Goal: Entertainment & Leisure: Browse casually

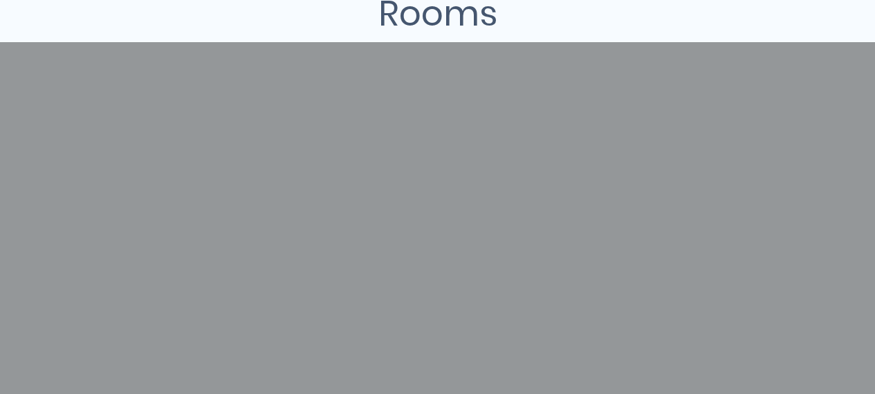
scroll to position [277, 0]
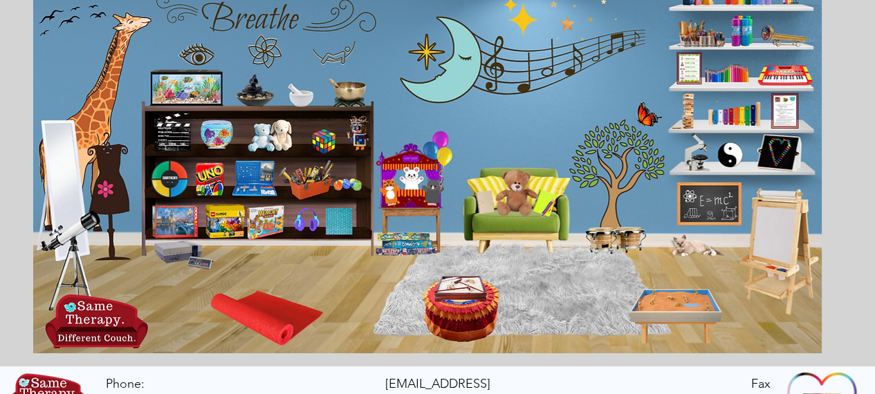
click at [210, 183] on icon "An image of the game Uno that when clicked brings you to an online version of t…" at bounding box center [209, 179] width 30 height 36
click at [469, 301] on icon "main content" at bounding box center [460, 307] width 71 height 71
click at [516, 196] on icon "main content" at bounding box center [511, 192] width 39 height 39
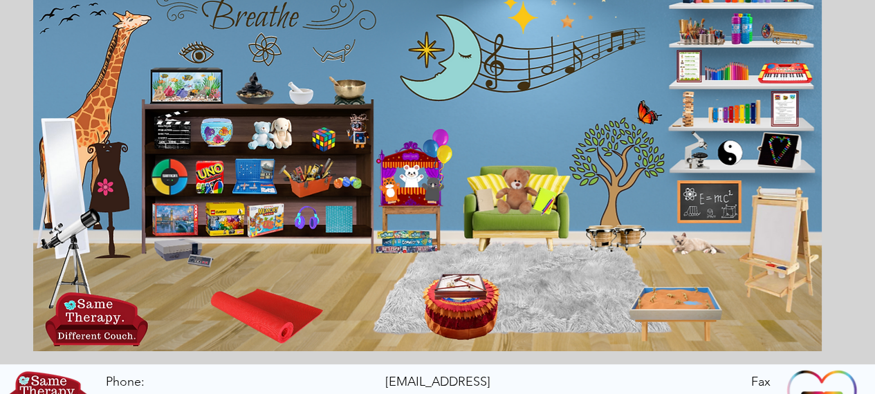
scroll to position [188, 0]
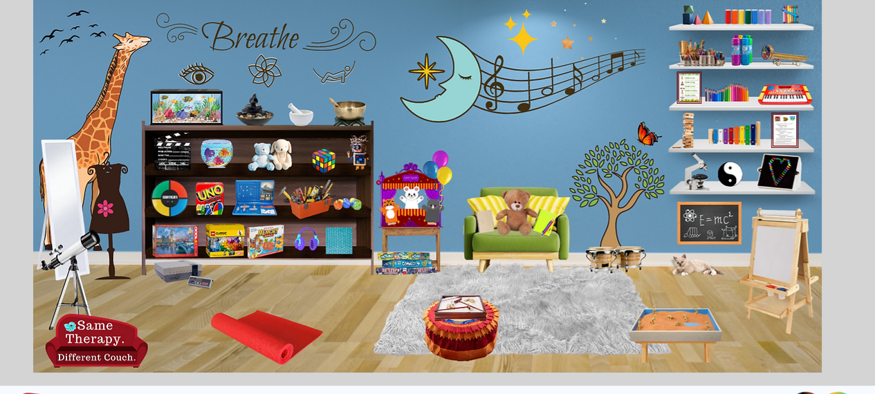
click at [71, 251] on icon "An image of a telescope that when clicked brings you to a nebula creator game." at bounding box center [74, 276] width 71 height 75
click at [719, 234] on icon "An image of a chalkboard with E=MC squared on it that when clicked brings you t…" at bounding box center [707, 222] width 59 height 39
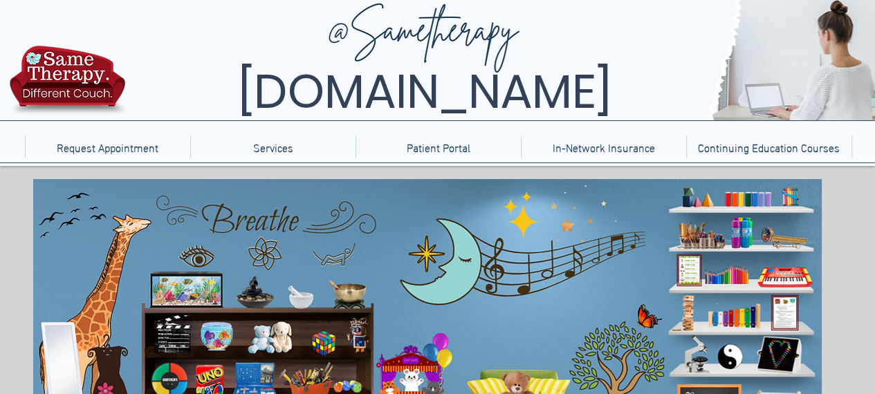
scroll to position [0, 0]
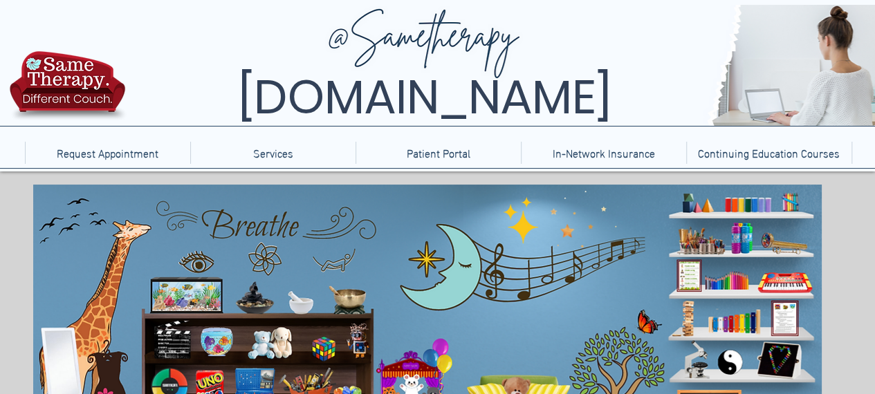
click at [351, 294] on icon "main content" at bounding box center [348, 298] width 33 height 33
click at [198, 290] on icon "An image of a fish aquarium that when clicked brings you to a video of a fish a…" at bounding box center [183, 294] width 69 height 30
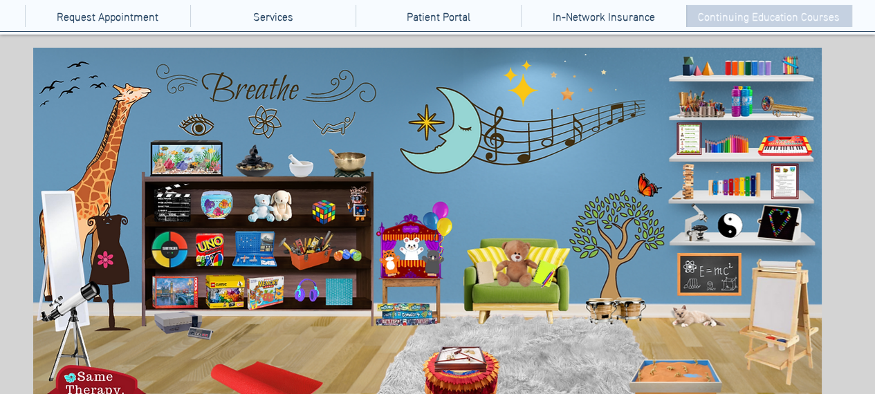
scroll to position [257, 0]
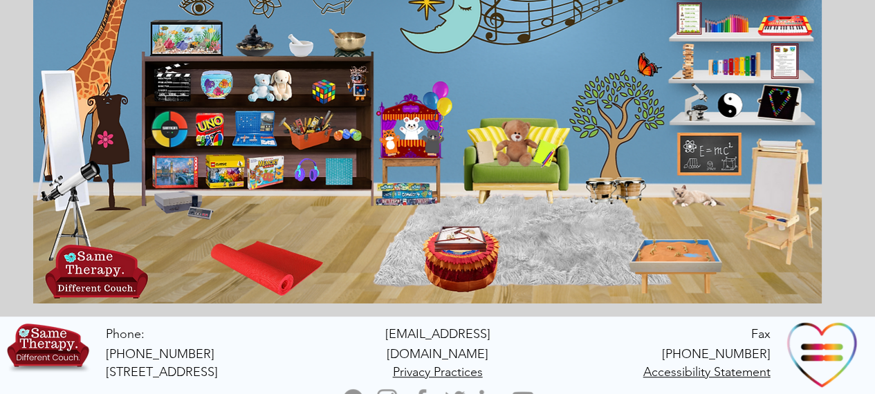
click at [625, 192] on icon "An image of bongos that when clicked brings you to a drumming game." at bounding box center [612, 189] width 65 height 29
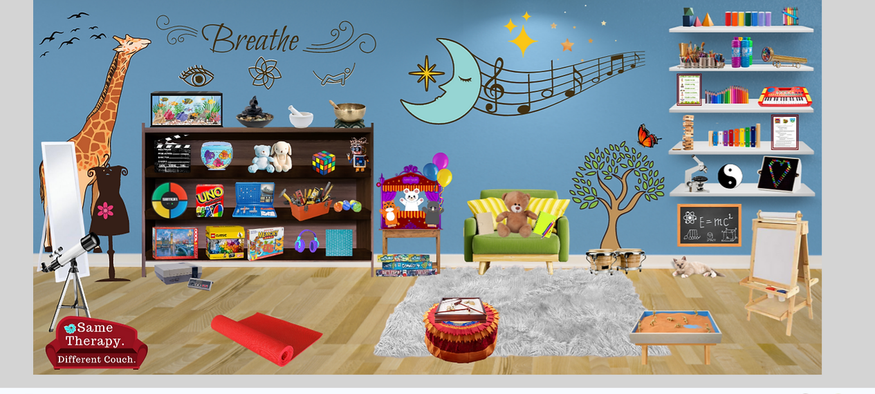
scroll to position [188, 0]
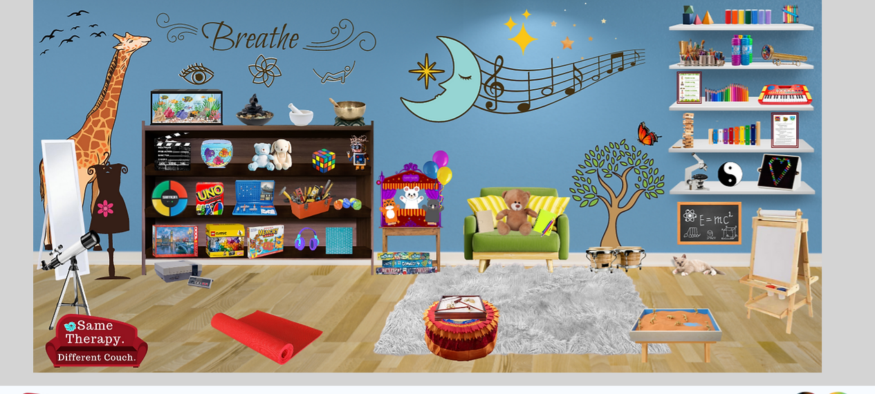
click at [781, 93] on icon "main content" at bounding box center [783, 92] width 53 height 23
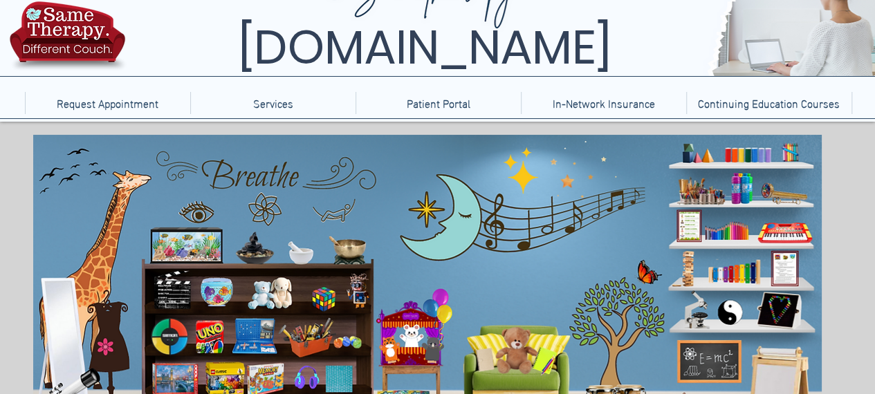
scroll to position [119, 0]
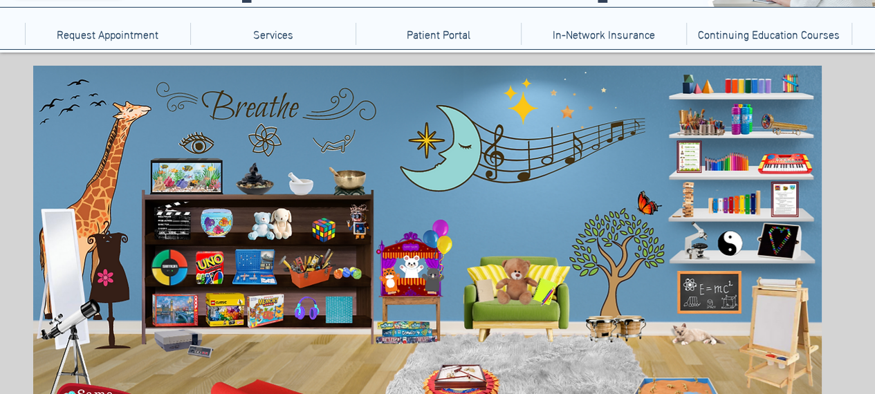
click at [96, 197] on icon "main content" at bounding box center [113, 168] width 51 height 117
click at [698, 130] on icon "N image of paint brushes and other paint supplies that when clicked bring you t…" at bounding box center [696, 120] width 55 height 29
click at [733, 158] on icon "An image of colored pencils that when clicked brings you to a coloring game." at bounding box center [726, 160] width 49 height 21
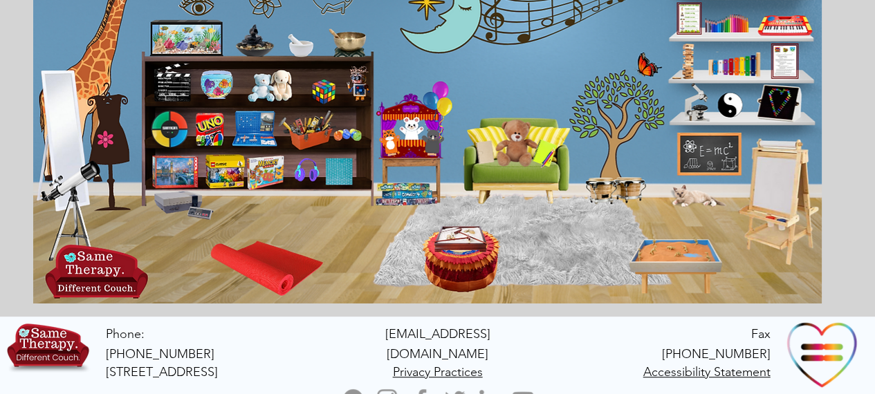
scroll to position [188, 0]
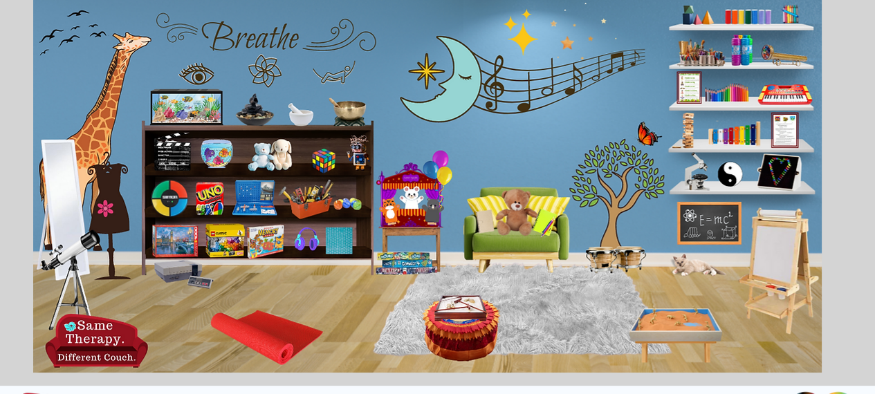
click at [727, 174] on icon "An image of a ying-yang that when clicked brings you to some other games." at bounding box center [729, 176] width 30 height 30
click at [389, 261] on icon "An image of board games that when clicked brings you to online versions of the …" at bounding box center [407, 263] width 64 height 35
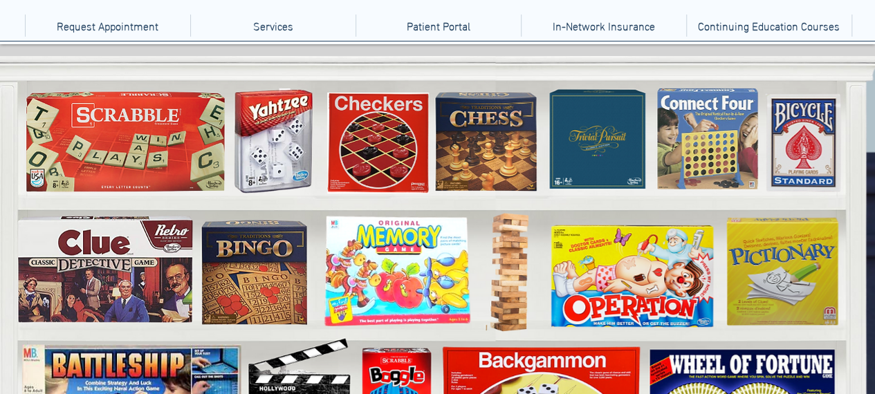
scroll to position [207, 0]
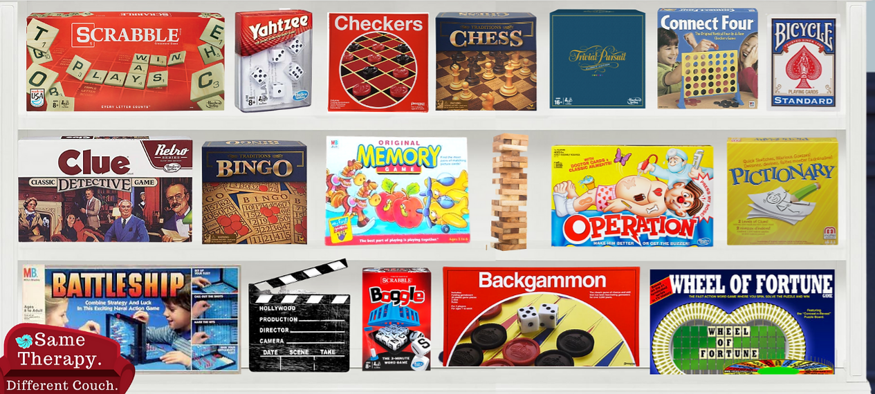
click at [517, 86] on icon "Chess" at bounding box center [484, 60] width 93 height 94
